Goal: Navigation & Orientation: Go to known website

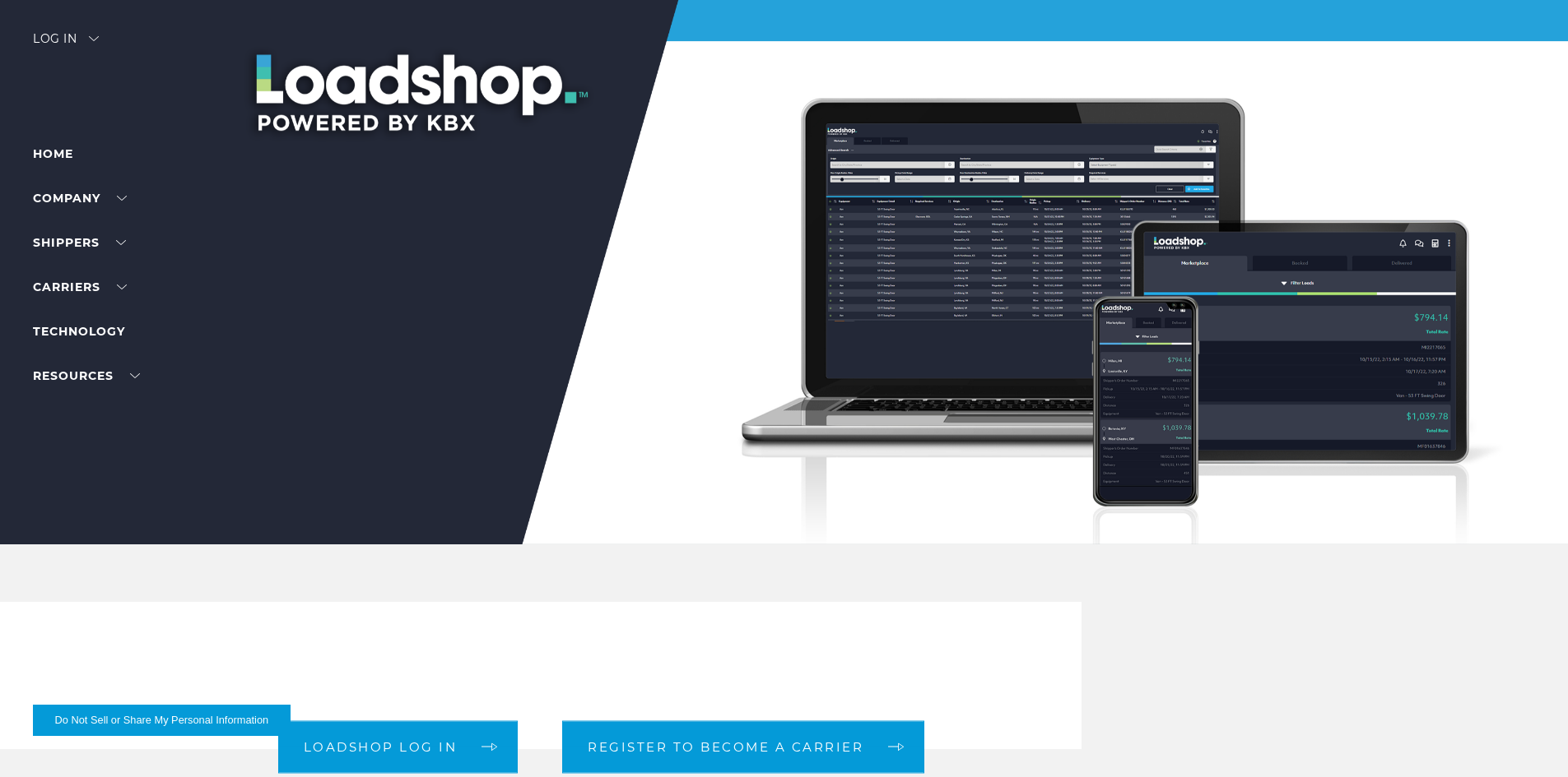
scroll to position [329, 0]
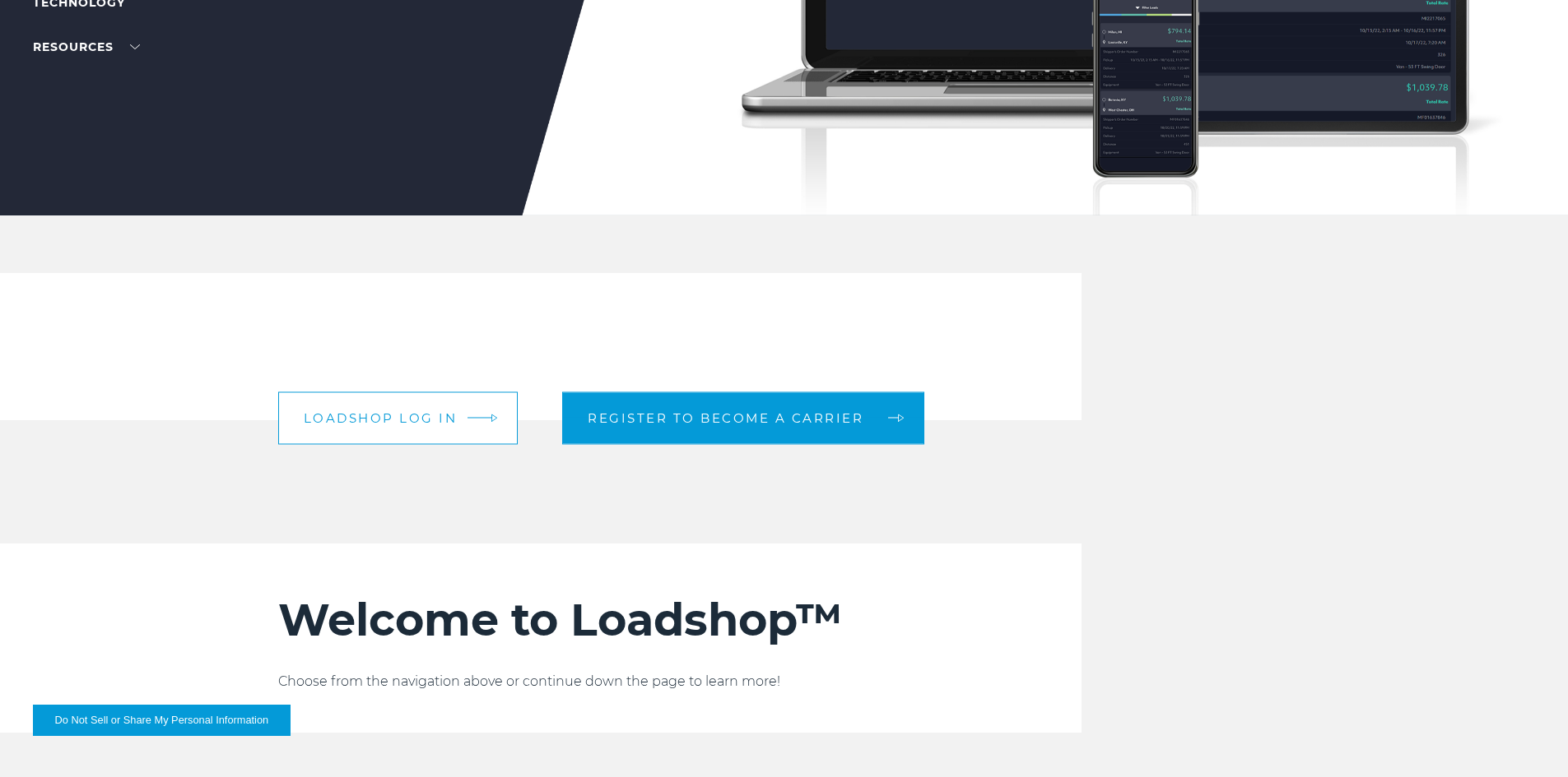
click at [425, 400] on link "Loadshop log in" at bounding box center [398, 417] width 240 height 52
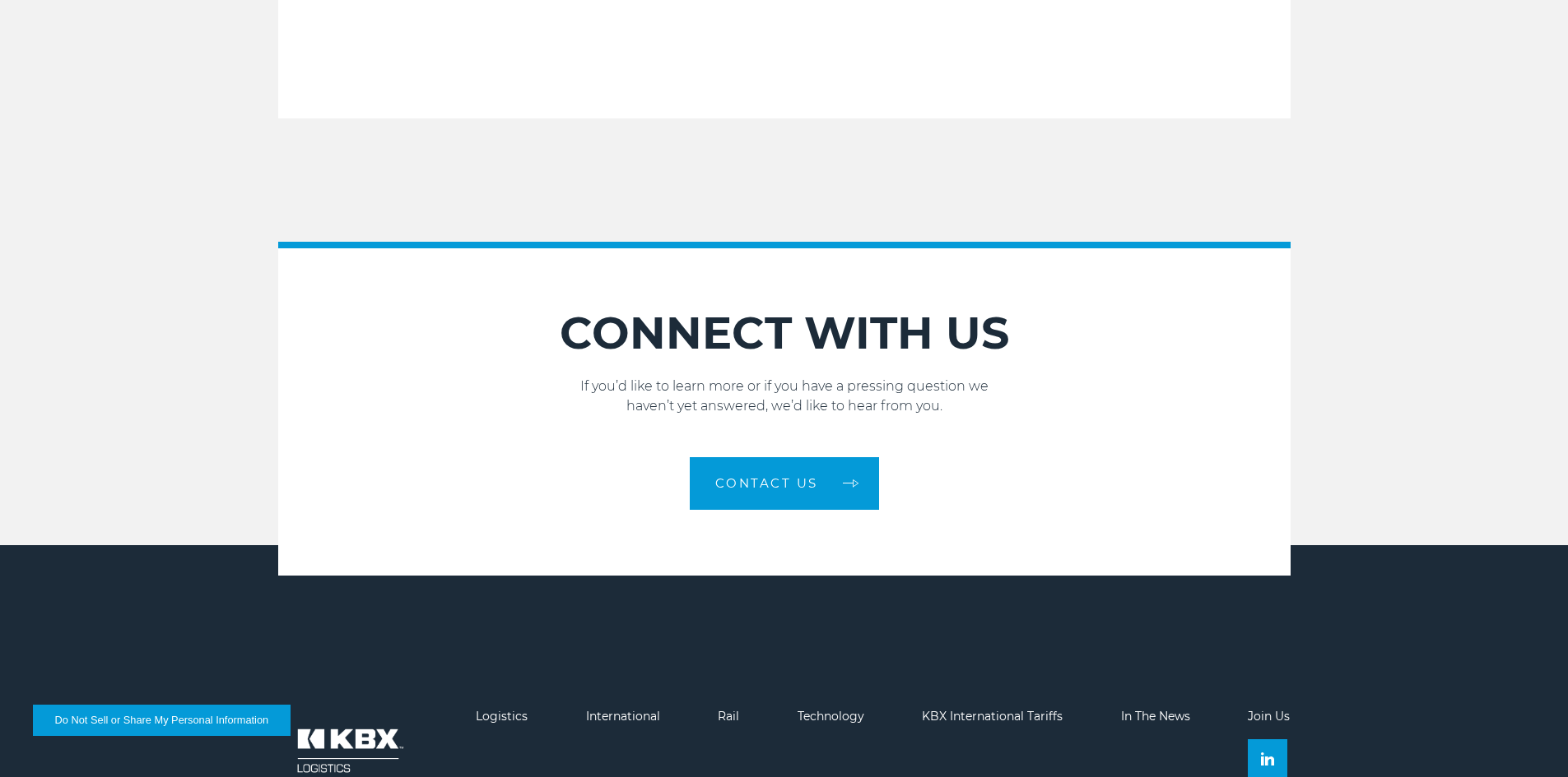
scroll to position [2139, 0]
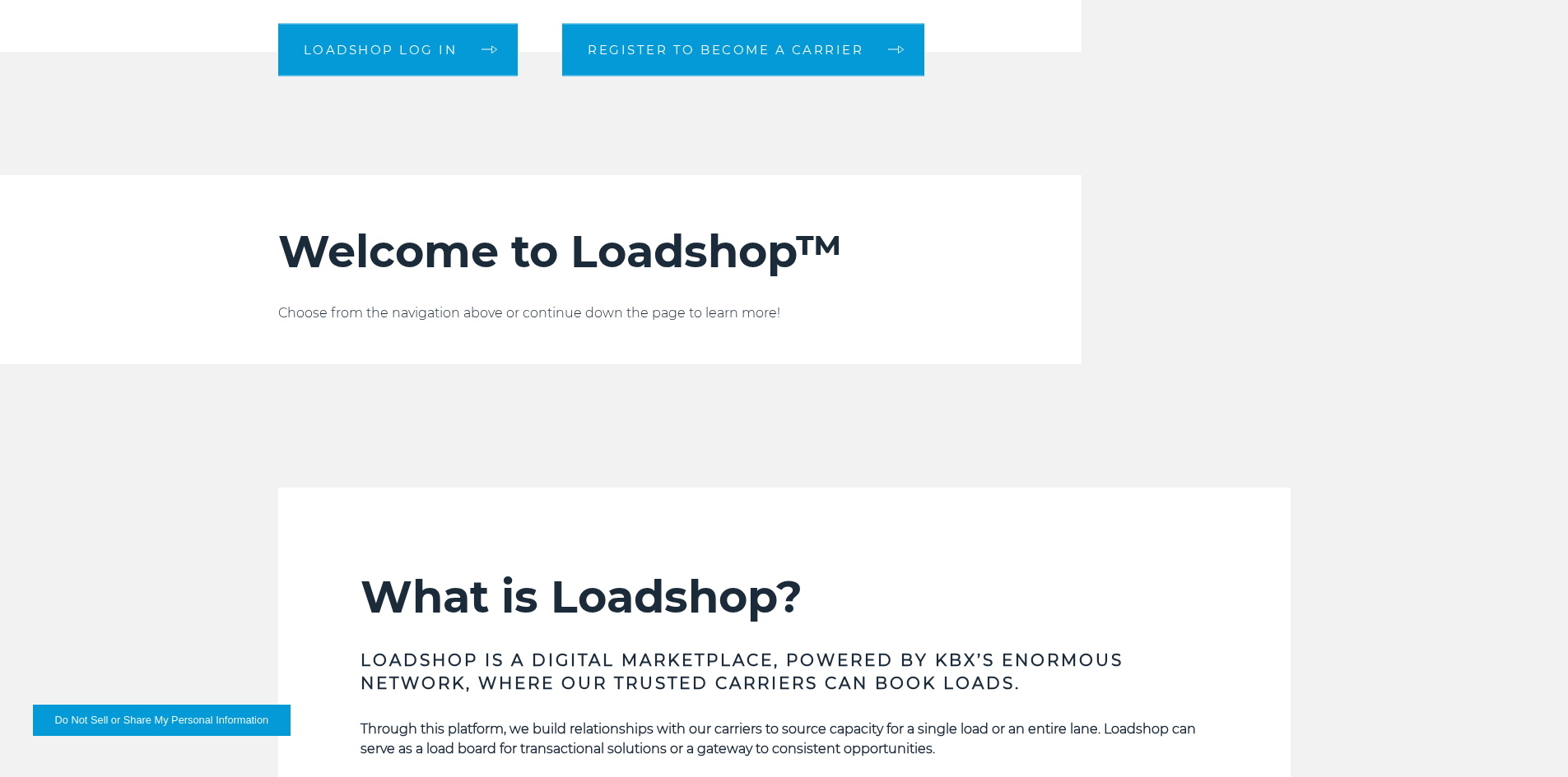
scroll to position [533, 0]
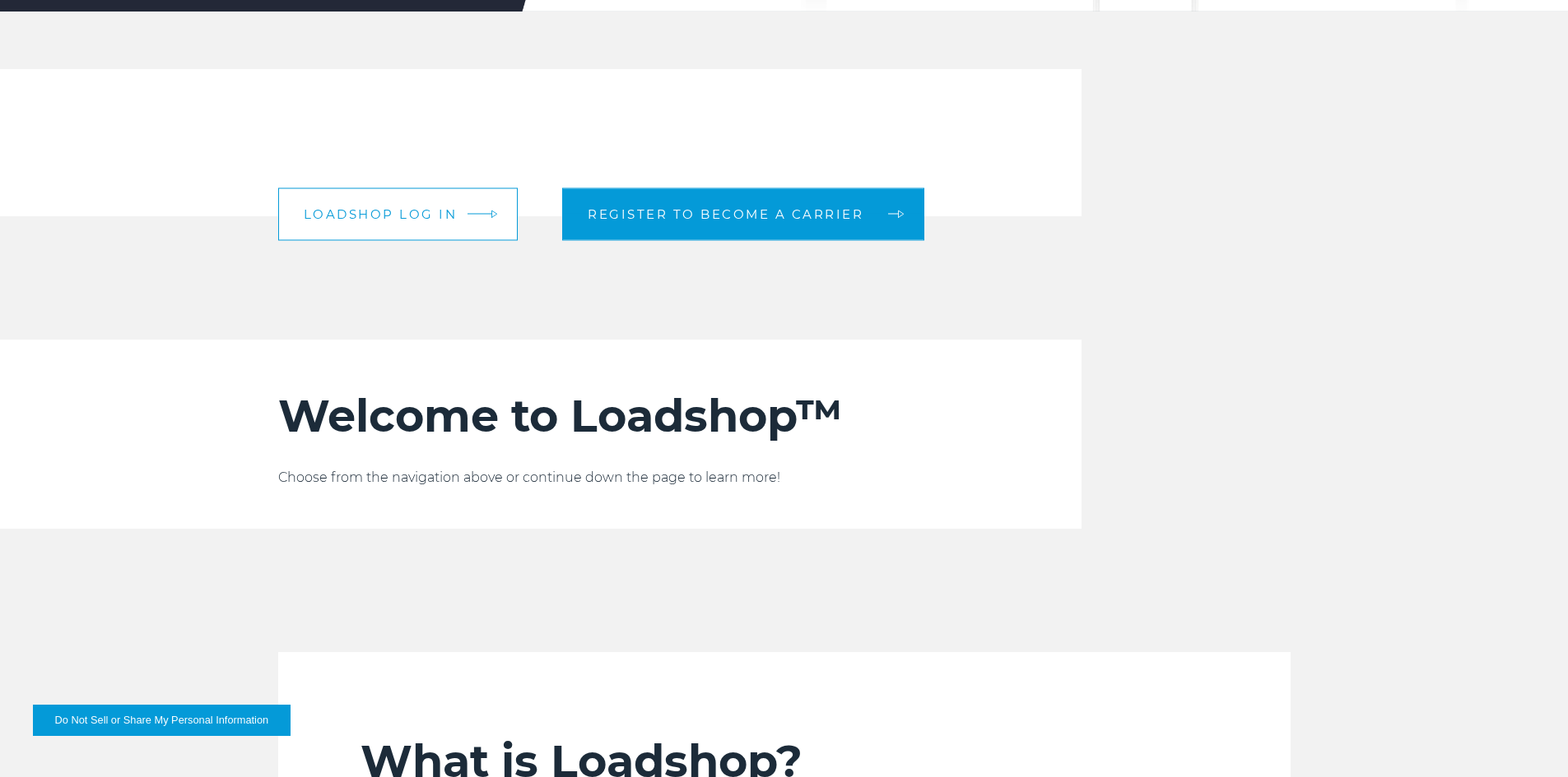
click at [423, 195] on link "Loadshop log in" at bounding box center [398, 214] width 240 height 52
click at [385, 228] on link "Loadshop log in" at bounding box center [398, 214] width 240 height 52
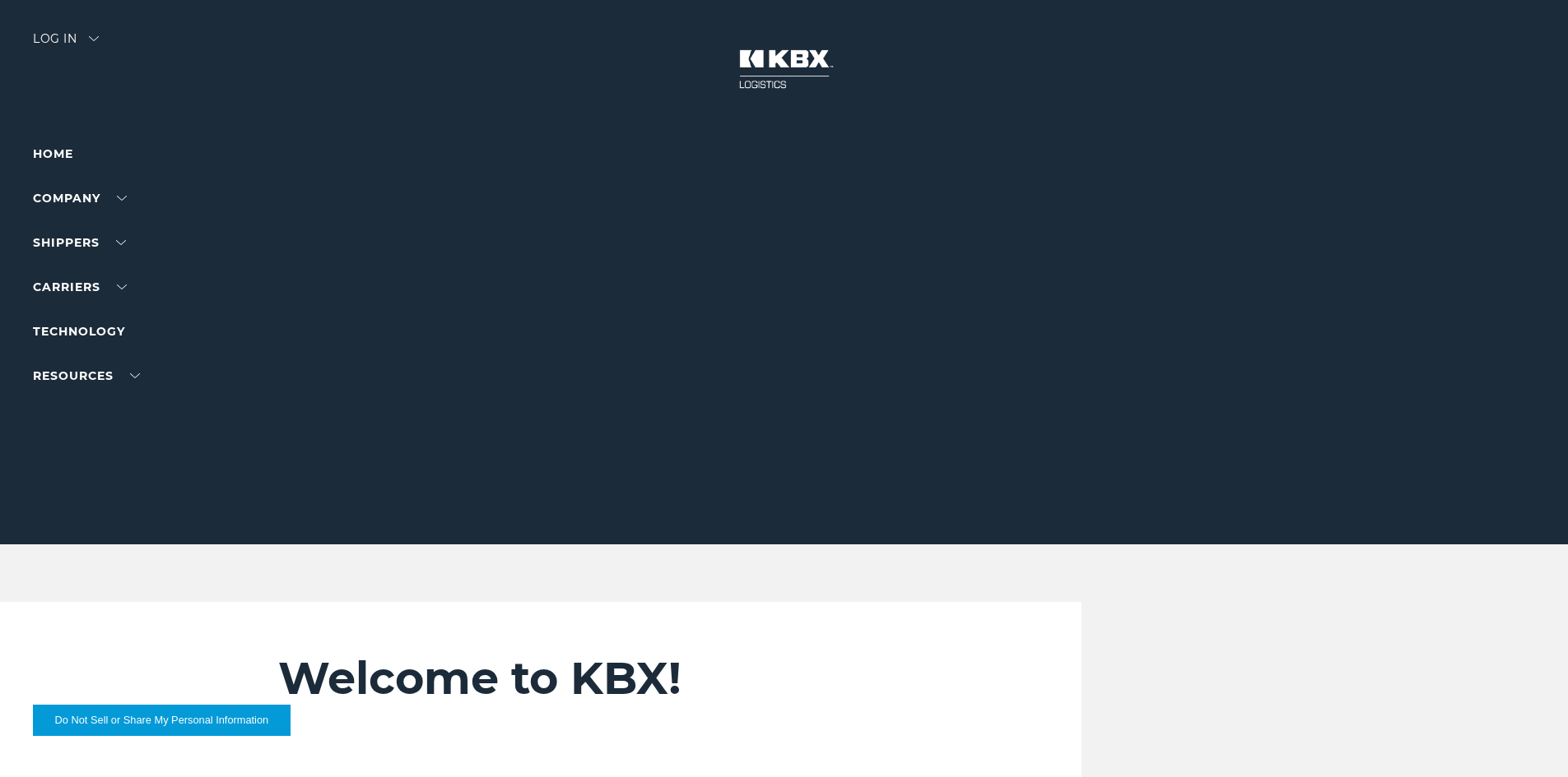
click at [53, 33] on div "Log in" at bounding box center [65, 45] width 65 height 24
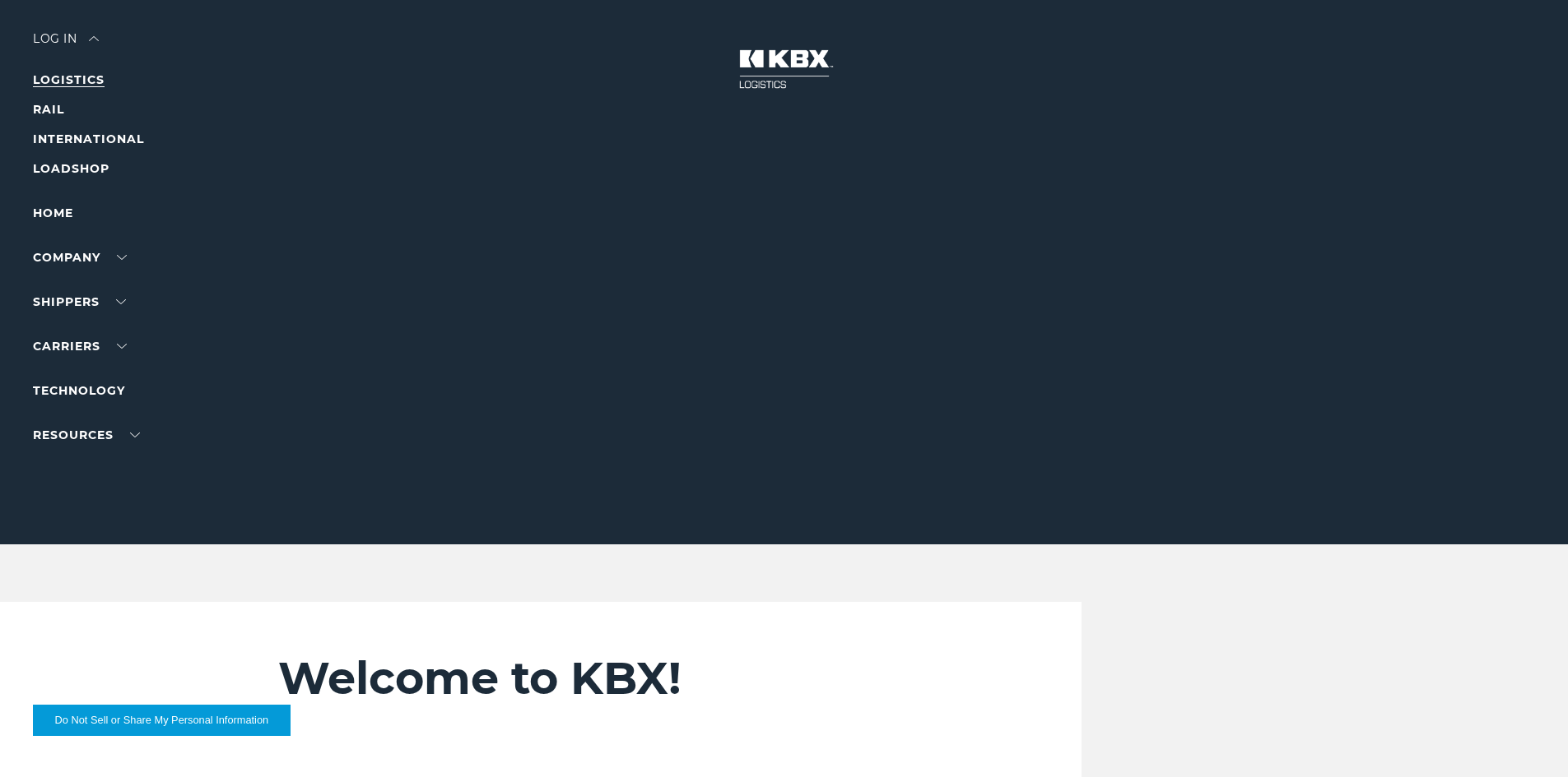
click at [87, 80] on link "LOGISTICS" at bounding box center [68, 79] width 72 height 15
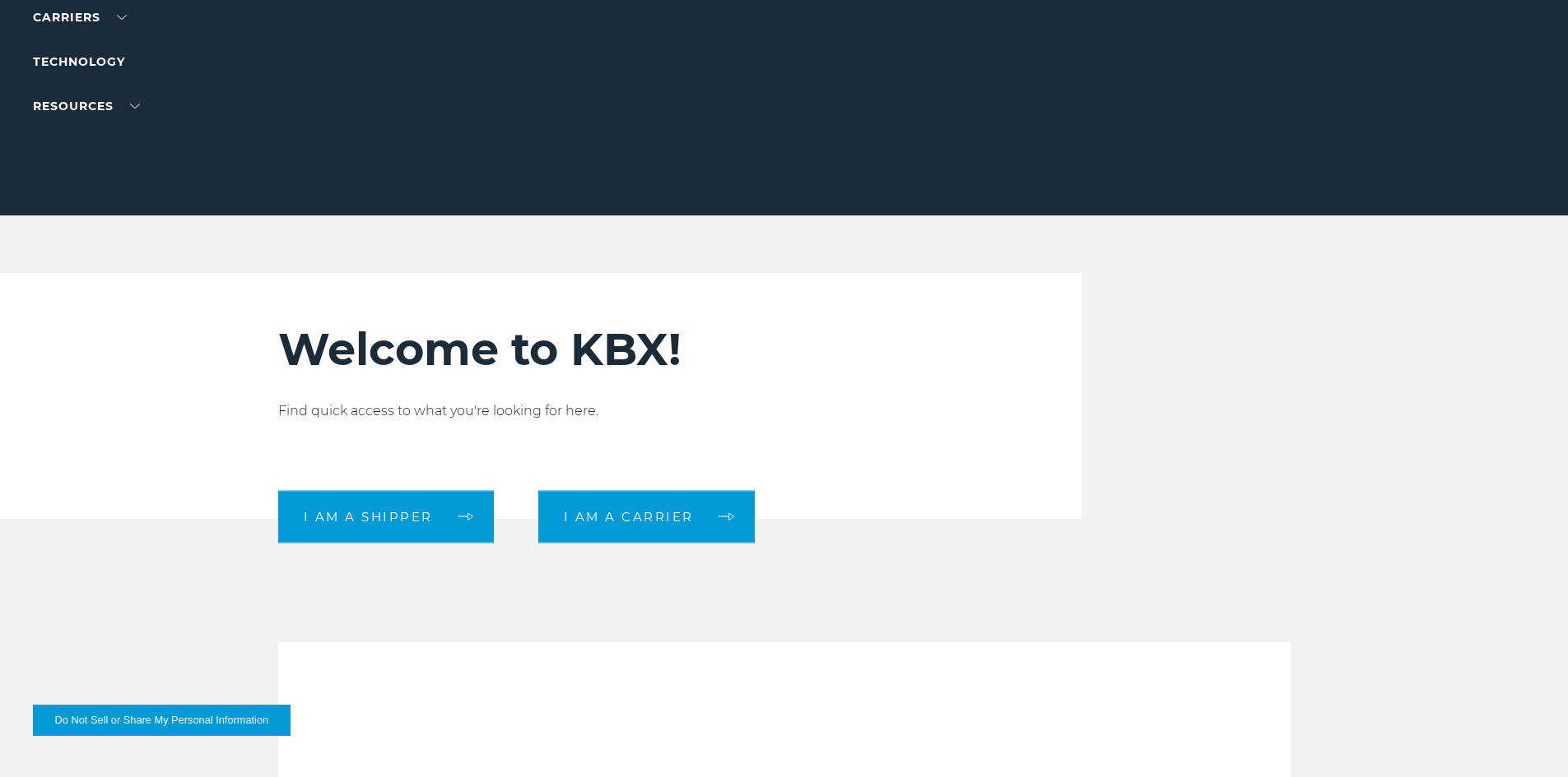
scroll to position [493, 0]
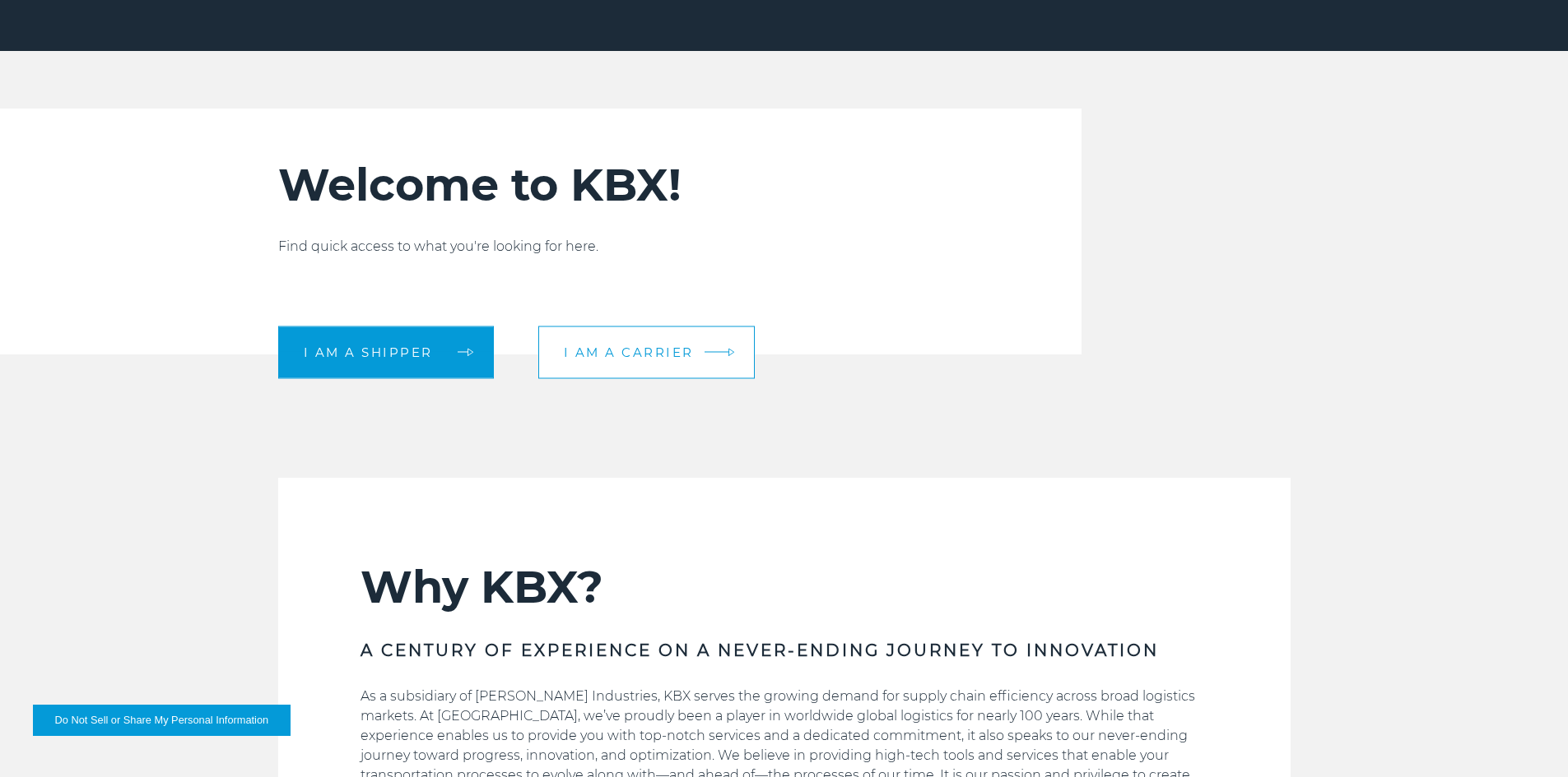
click at [617, 356] on span "I am a carrier" at bounding box center [628, 352] width 130 height 12
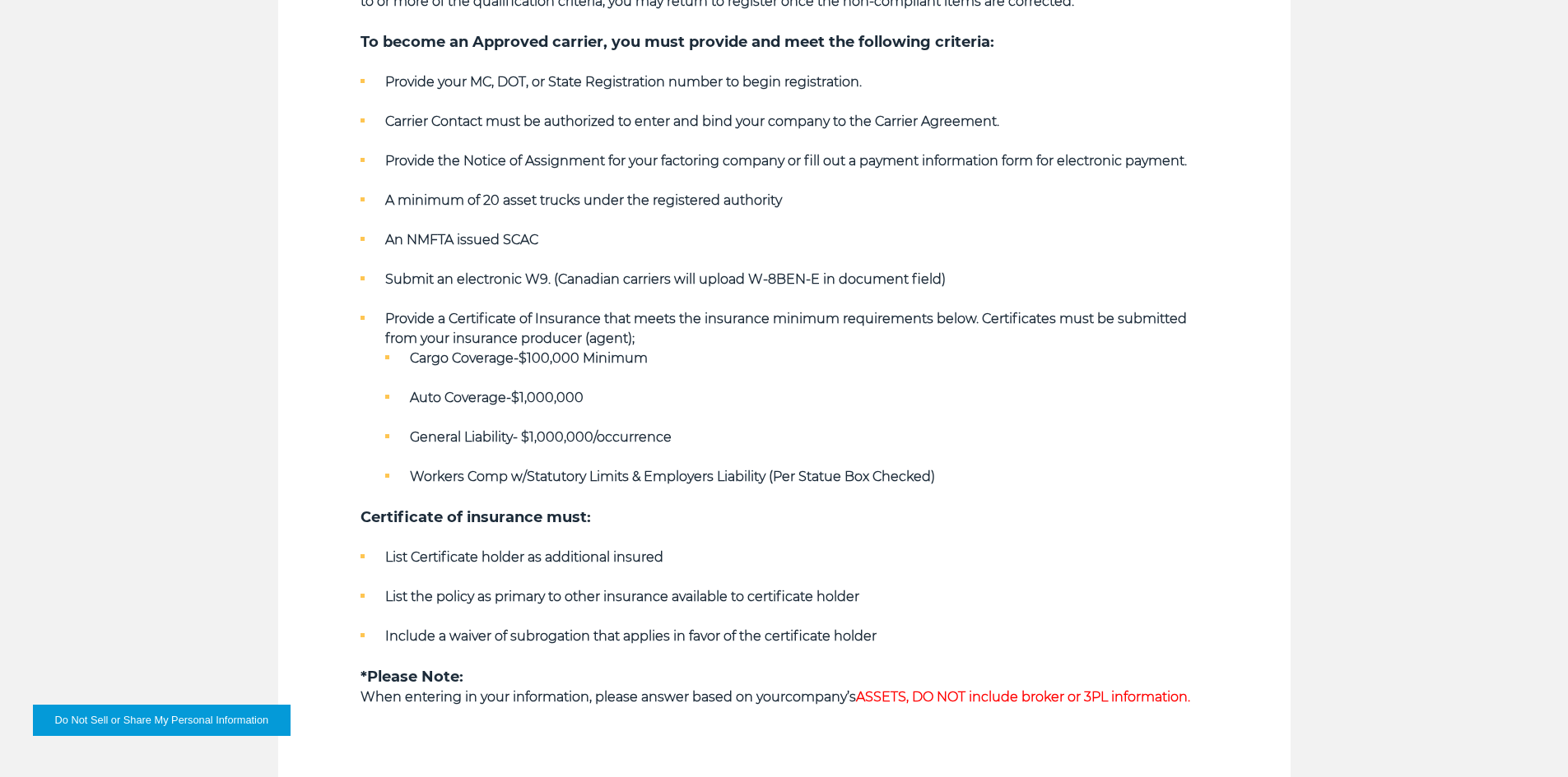
scroll to position [293, 0]
